Goal: Information Seeking & Learning: Learn about a topic

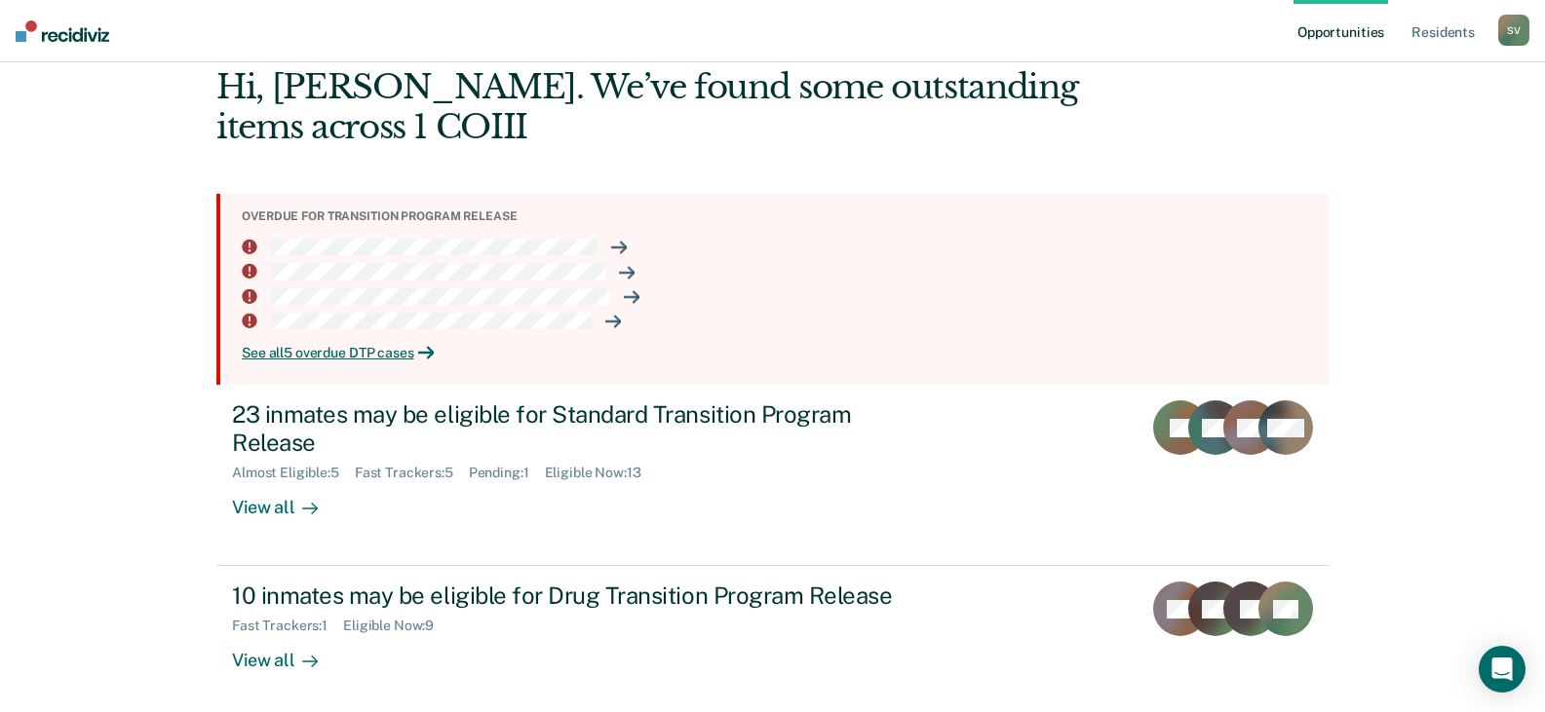
scroll to position [181, 0]
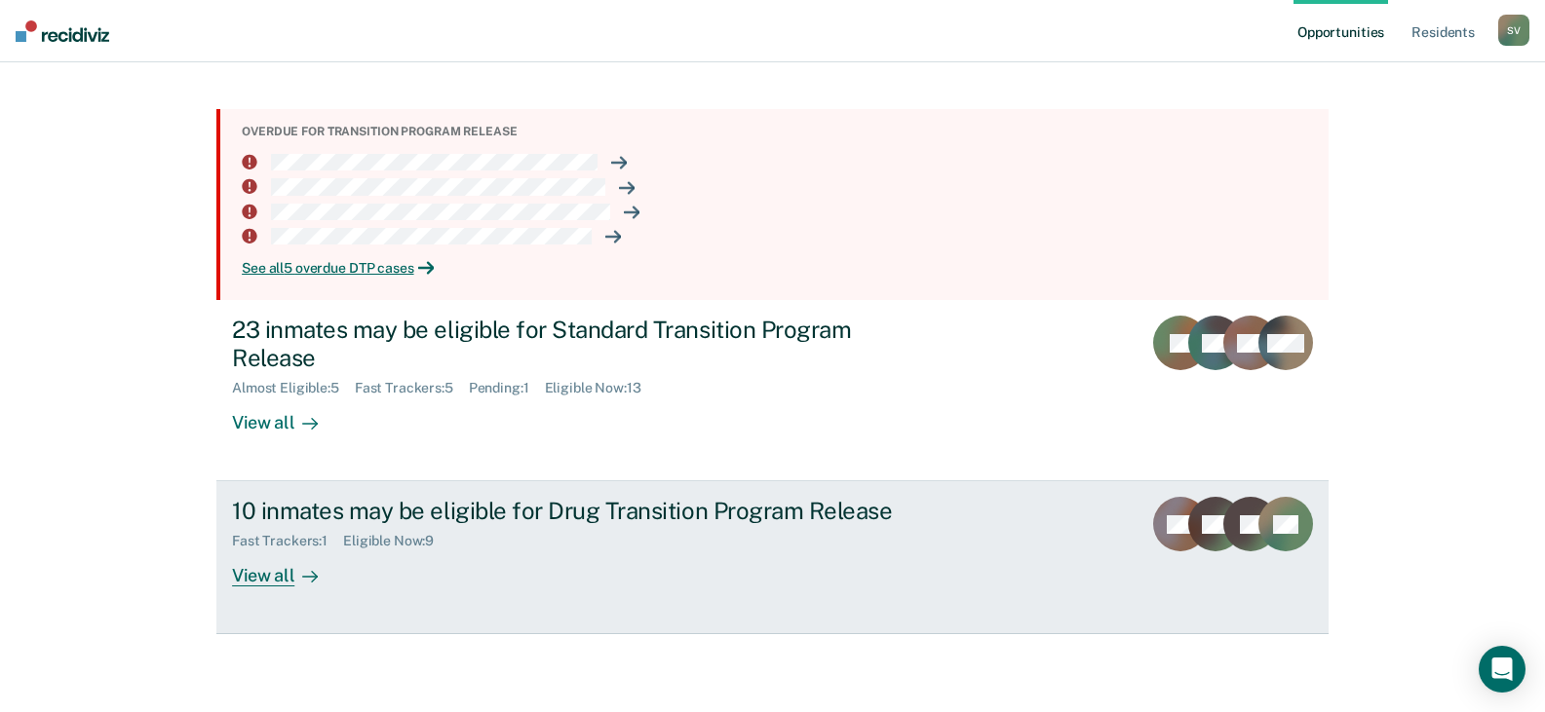
click at [277, 578] on div "View all" at bounding box center [286, 569] width 109 height 38
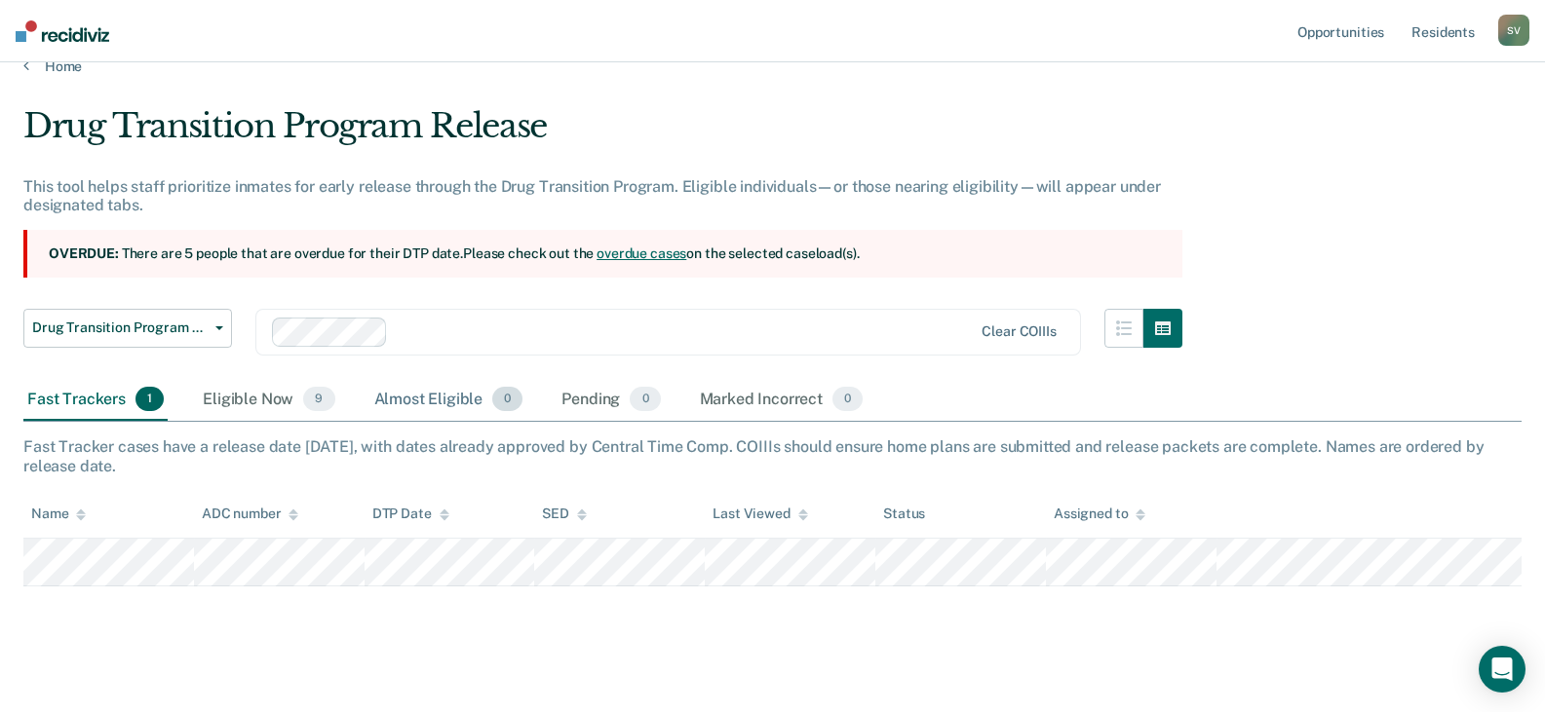
scroll to position [43, 0]
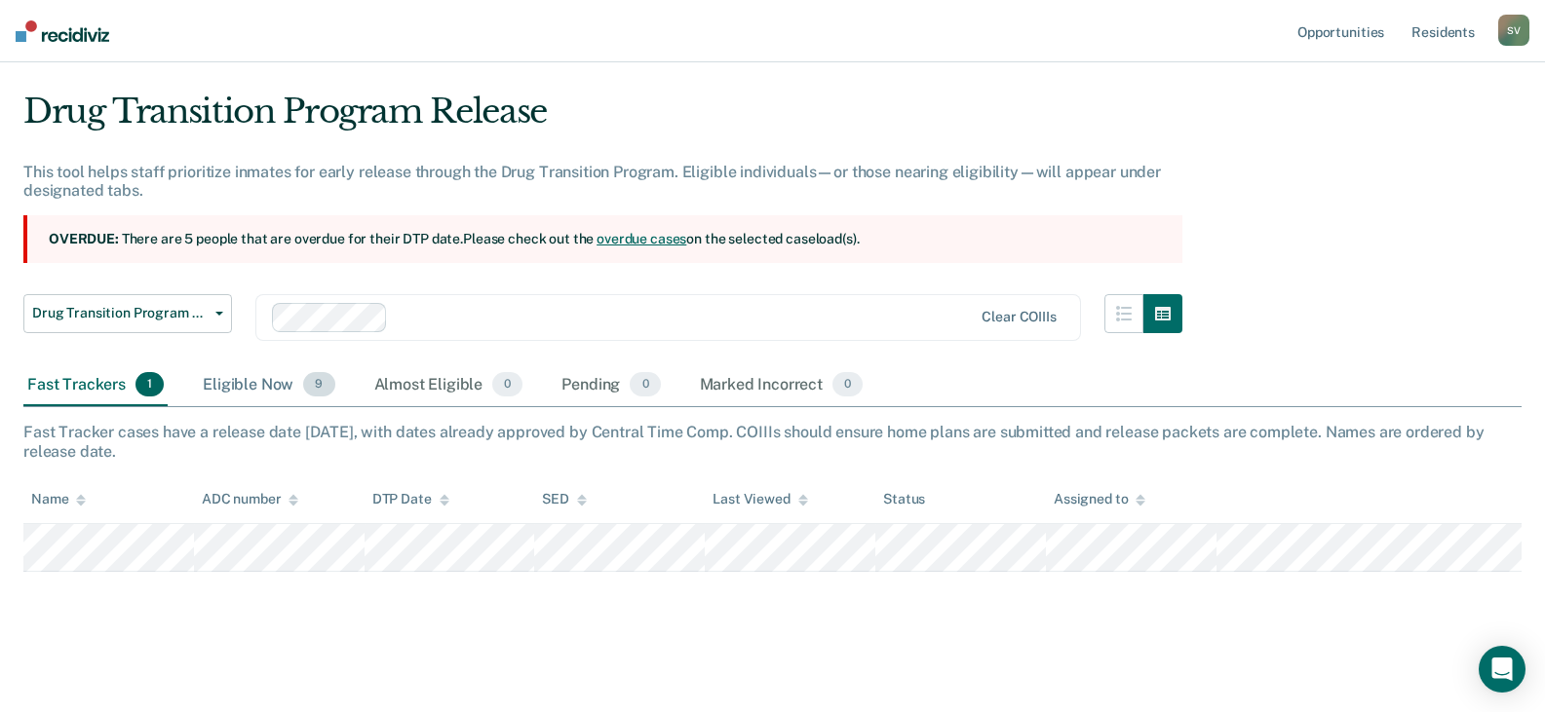
click at [270, 402] on div "Eligible Now 9" at bounding box center [268, 385] width 139 height 43
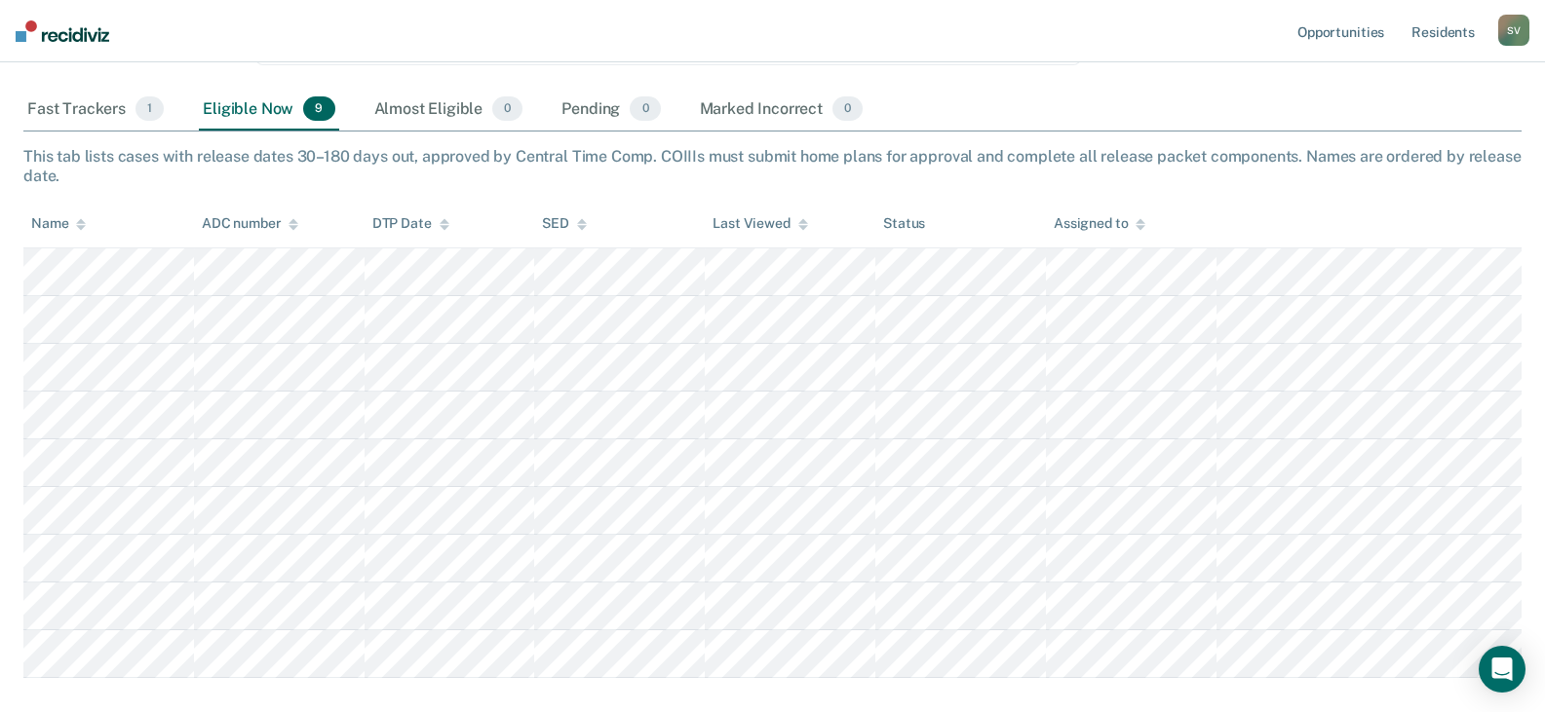
scroll to position [335, 0]
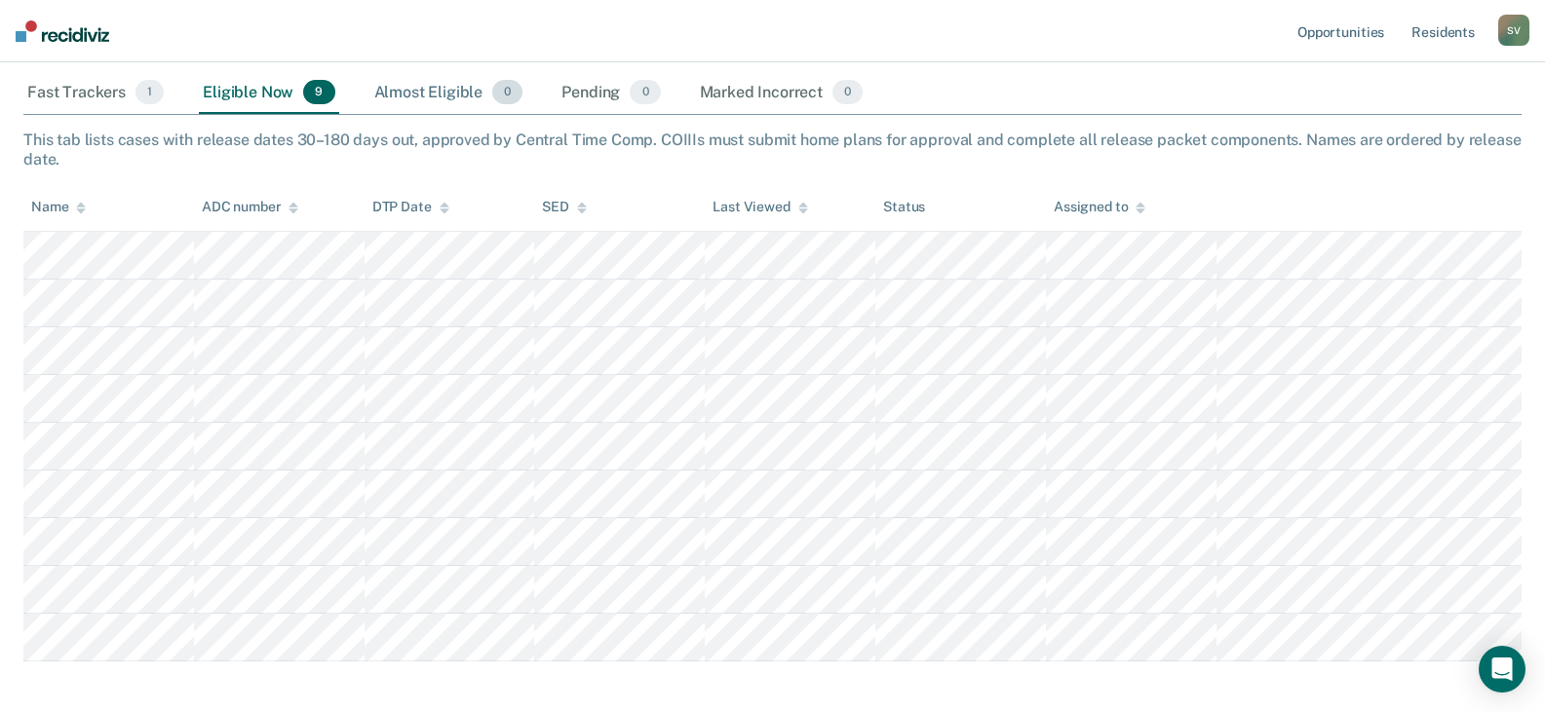
click at [434, 98] on div "Almost Eligible 0" at bounding box center [448, 93] width 157 height 43
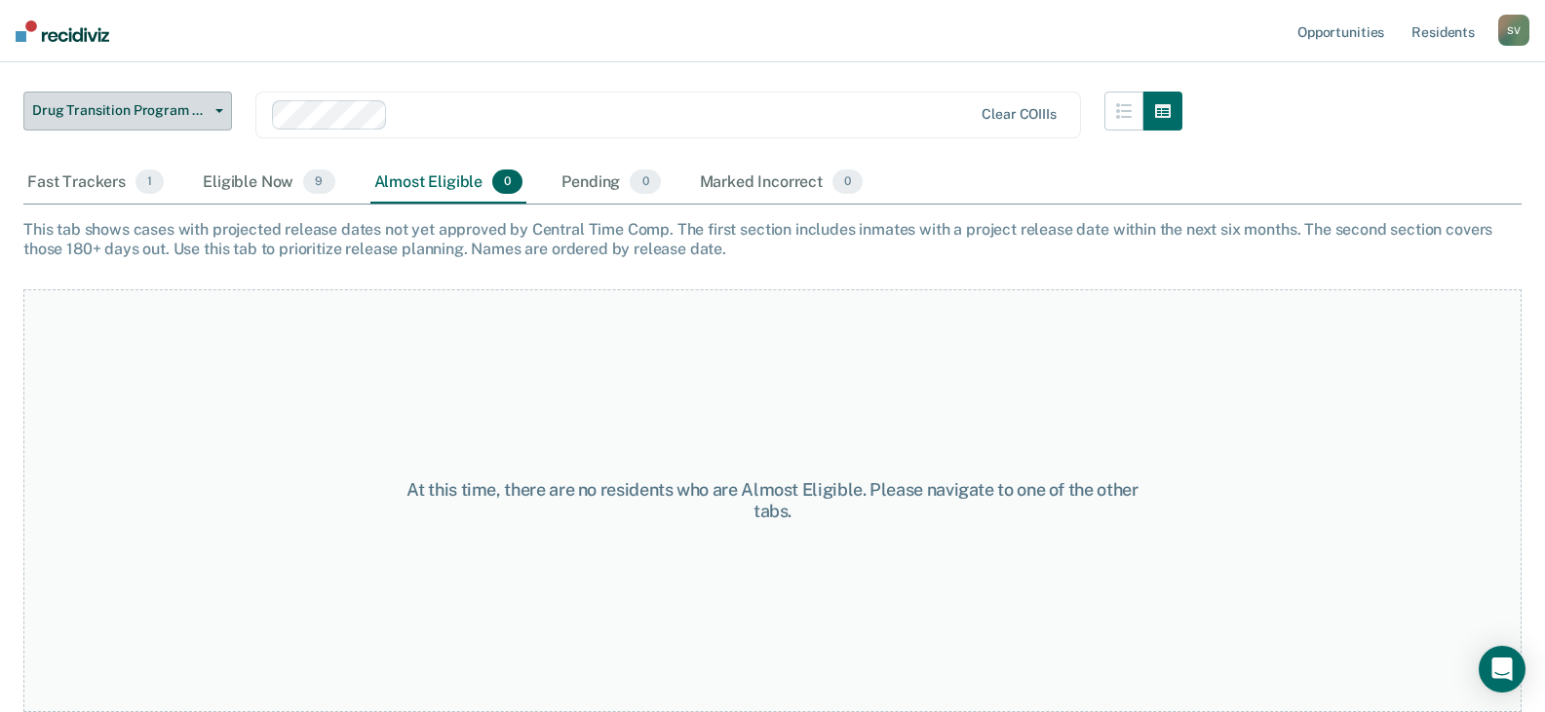
click at [198, 110] on span "Drug Transition Program Release" at bounding box center [119, 110] width 175 height 17
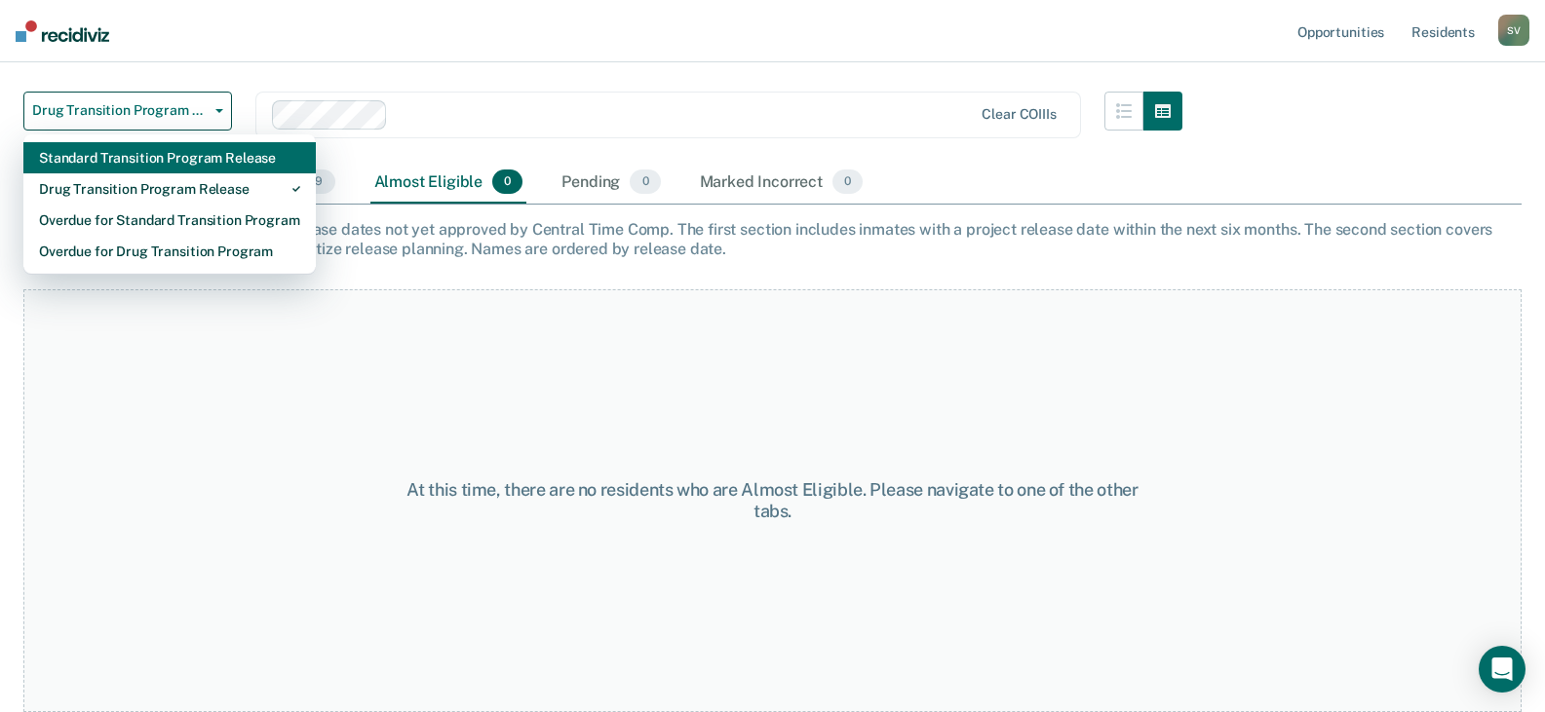
click at [162, 156] on div "Standard Transition Program Release" at bounding box center [169, 157] width 261 height 31
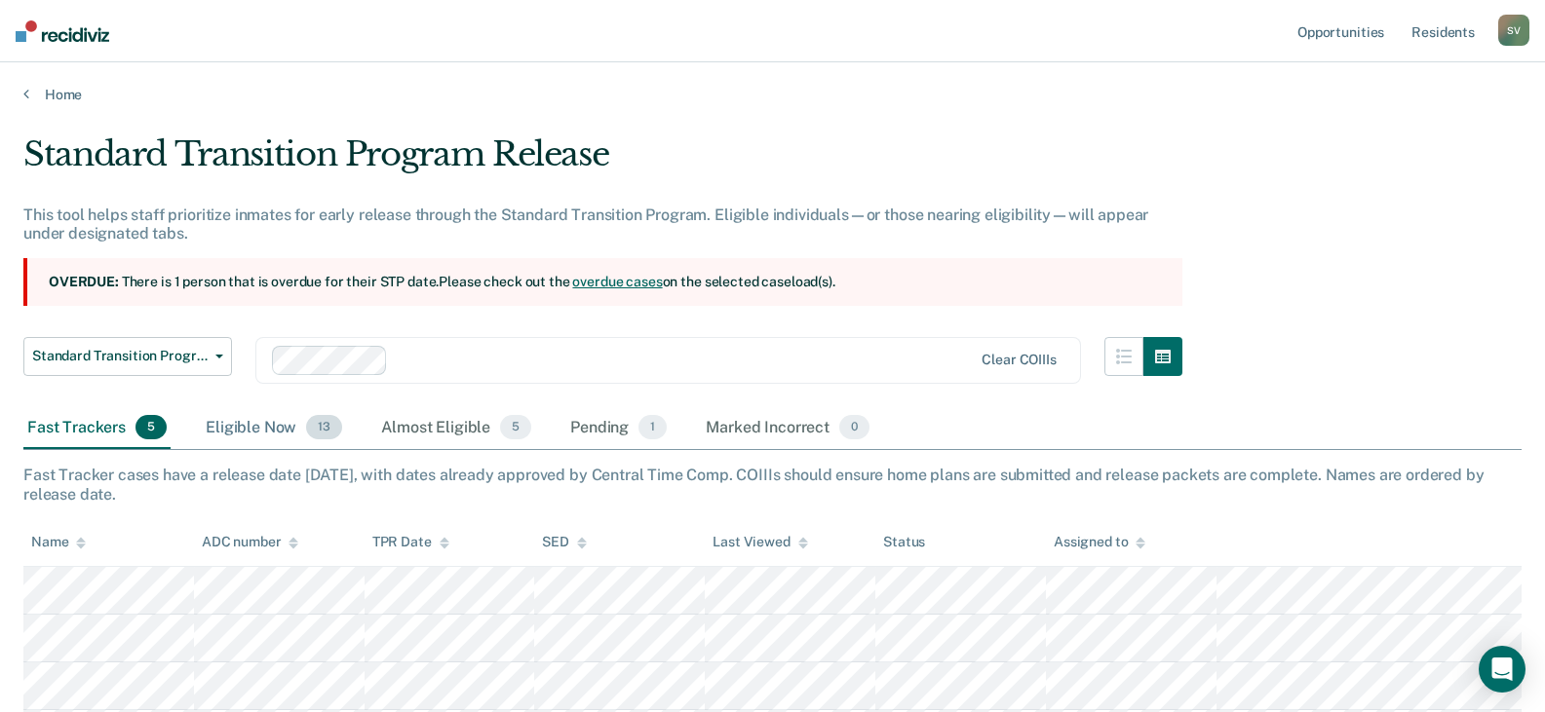
click at [279, 430] on div "Eligible Now 13" at bounding box center [274, 428] width 144 height 43
click at [434, 417] on div "Almost Eligible 5" at bounding box center [456, 428] width 158 height 43
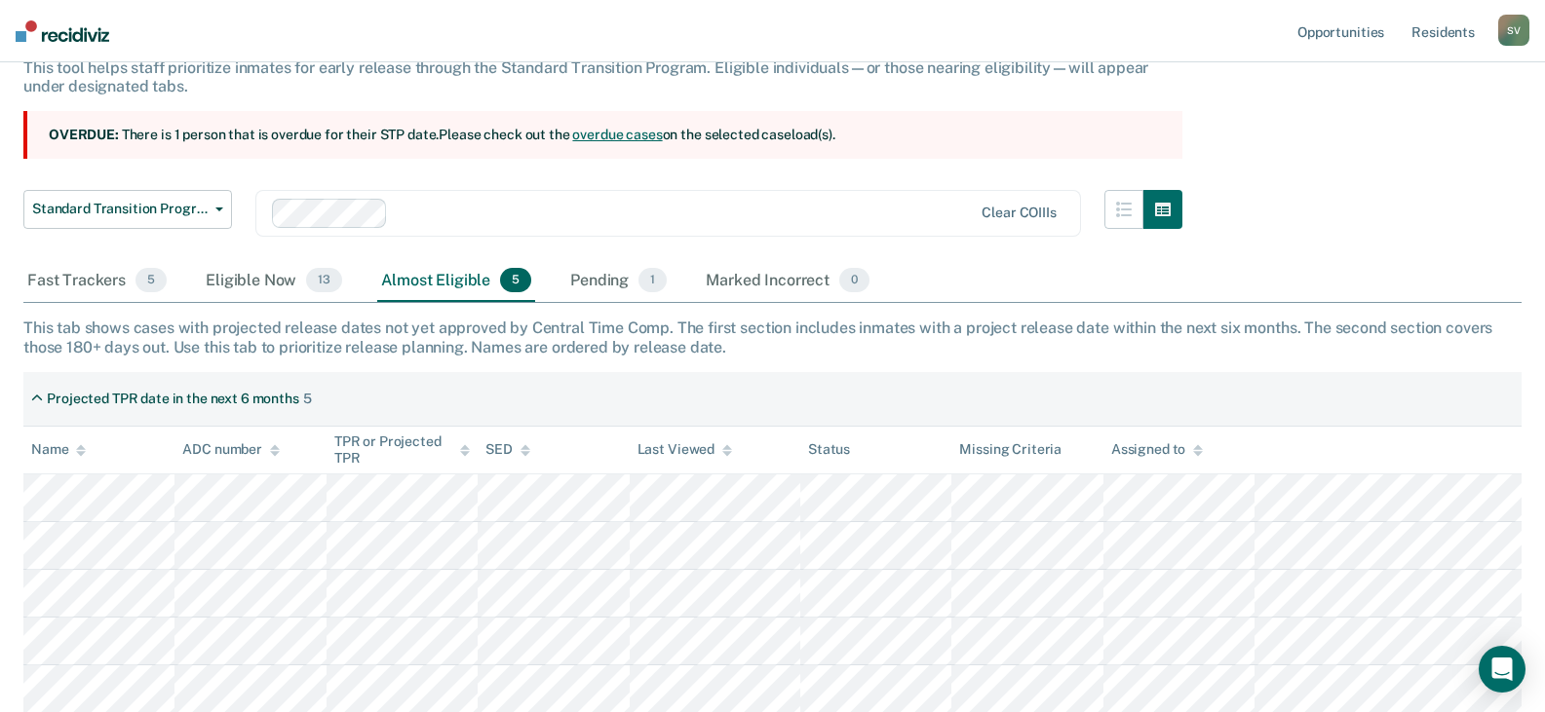
scroll to position [288, 0]
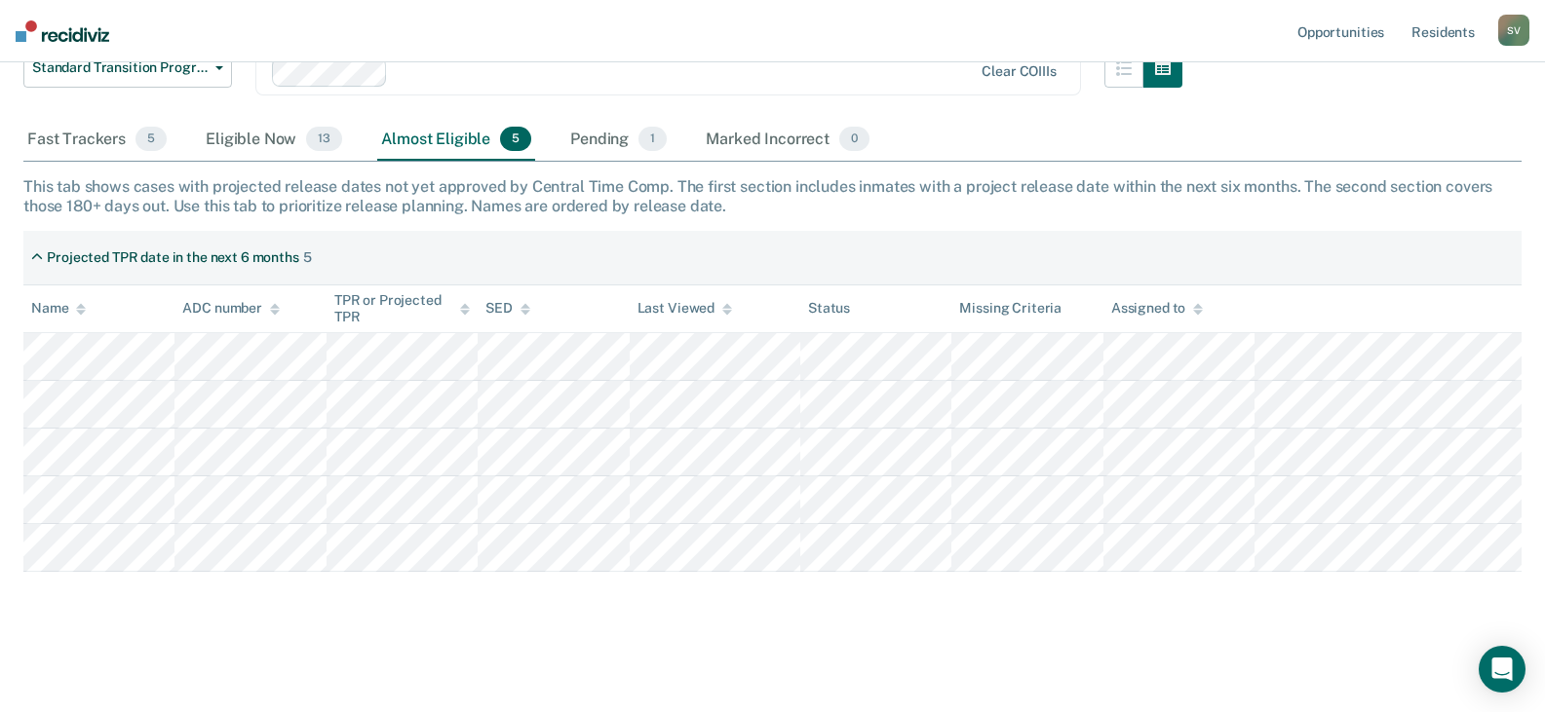
click at [190, 631] on main "Standard Transition Program Release This tool helps staff prioritize inmates fo…" at bounding box center [772, 261] width 1545 height 892
